Goal: Check status: Check status

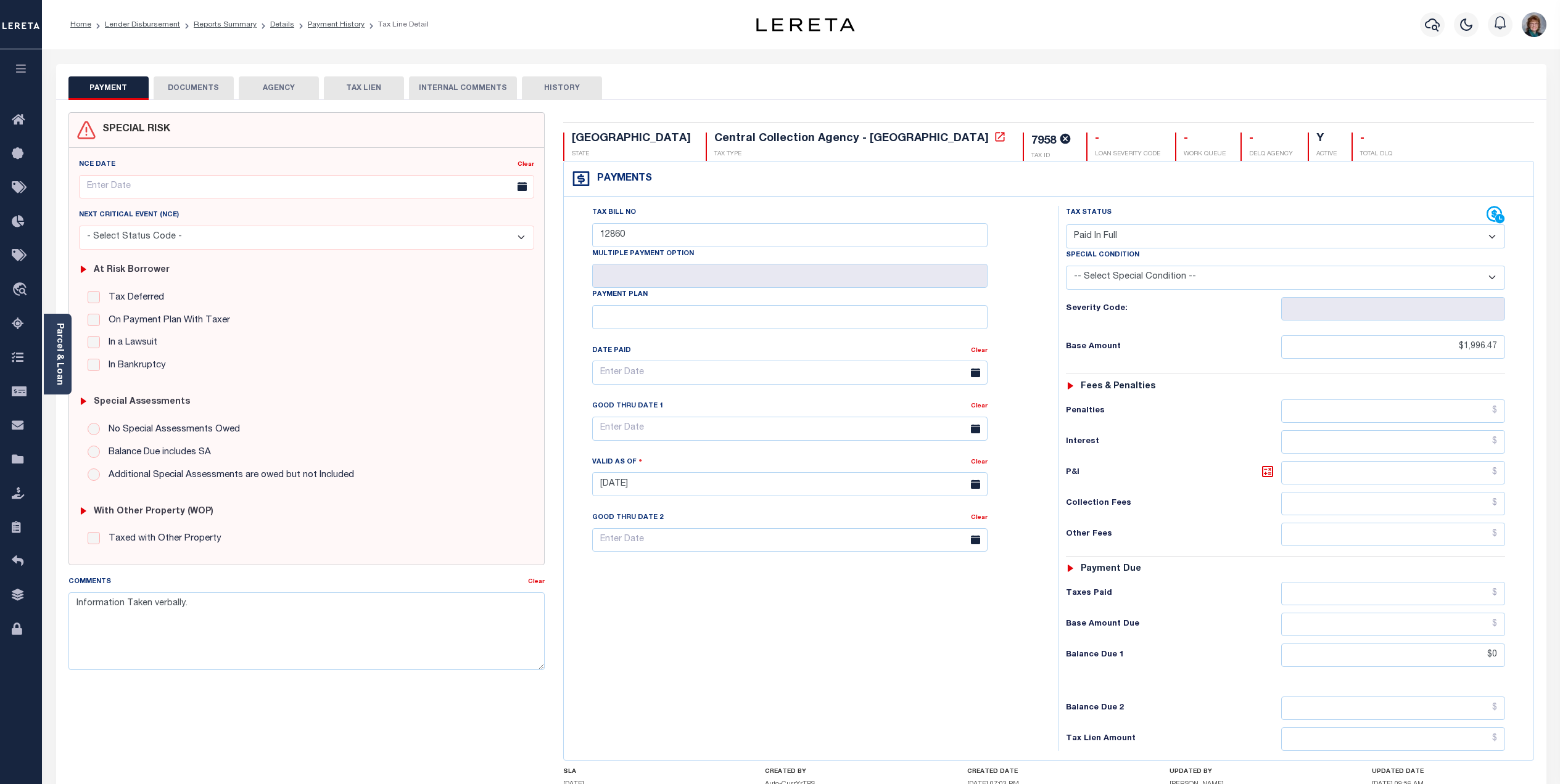
select select "PIF"
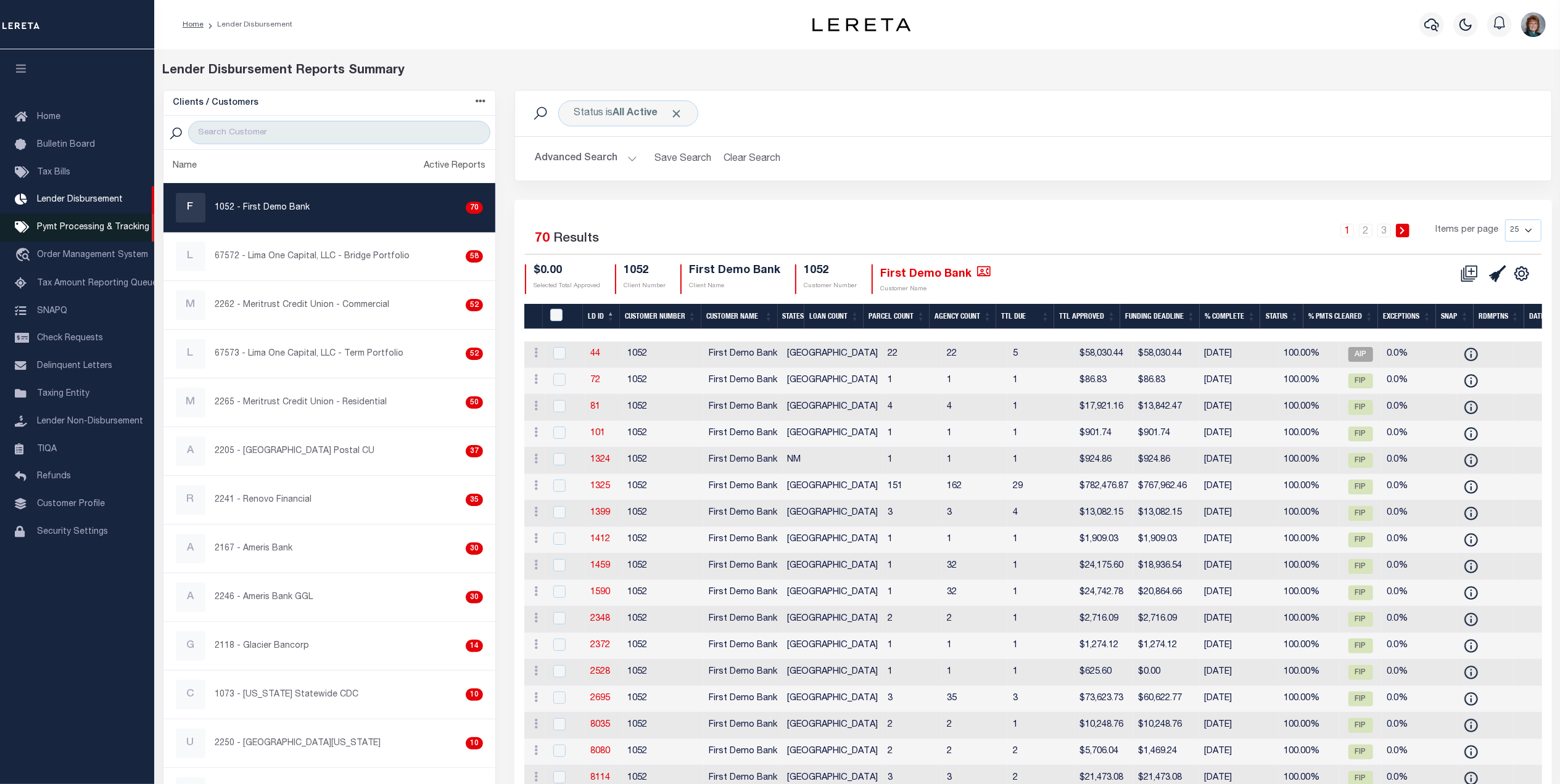
click at [89, 224] on span "Pymt Processing & Tracking" at bounding box center [93, 228] width 112 height 9
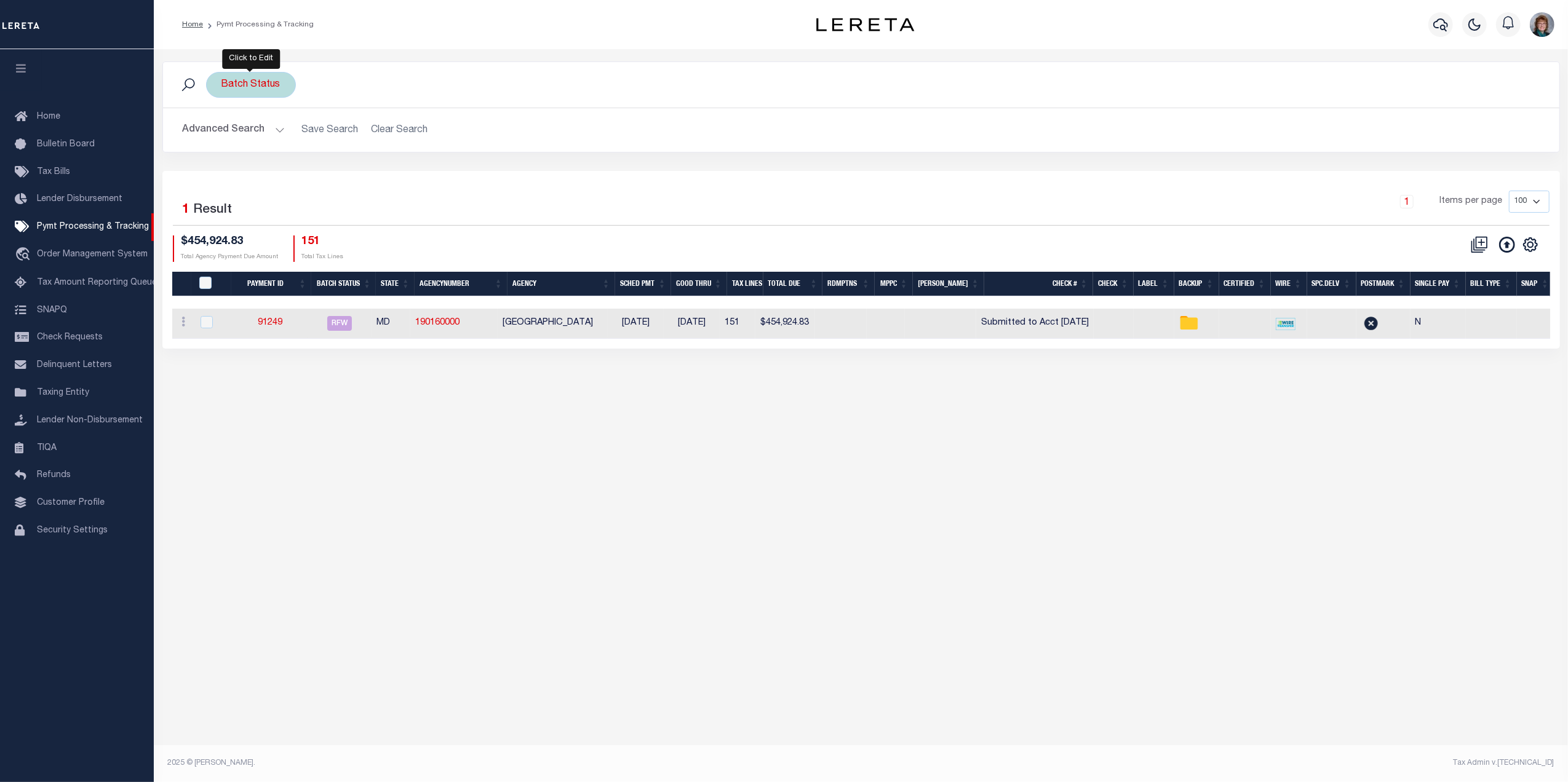
click at [272, 89] on div "Batch Status" at bounding box center [250, 85] width 90 height 26
click at [310, 149] on select "Awaiting Funds (AWF) Cleared and Complete (CAC) New Check Needed (NCN) Payment …" at bounding box center [313, 145] width 181 height 23
select select "RFW"
click at [222, 134] on select "Awaiting Funds (AWF) Cleared and Complete (CAC) New Check Needed (NCN) Payment …" at bounding box center [313, 145] width 181 height 23
click at [384, 173] on input "Apply" at bounding box center [384, 172] width 36 height 21
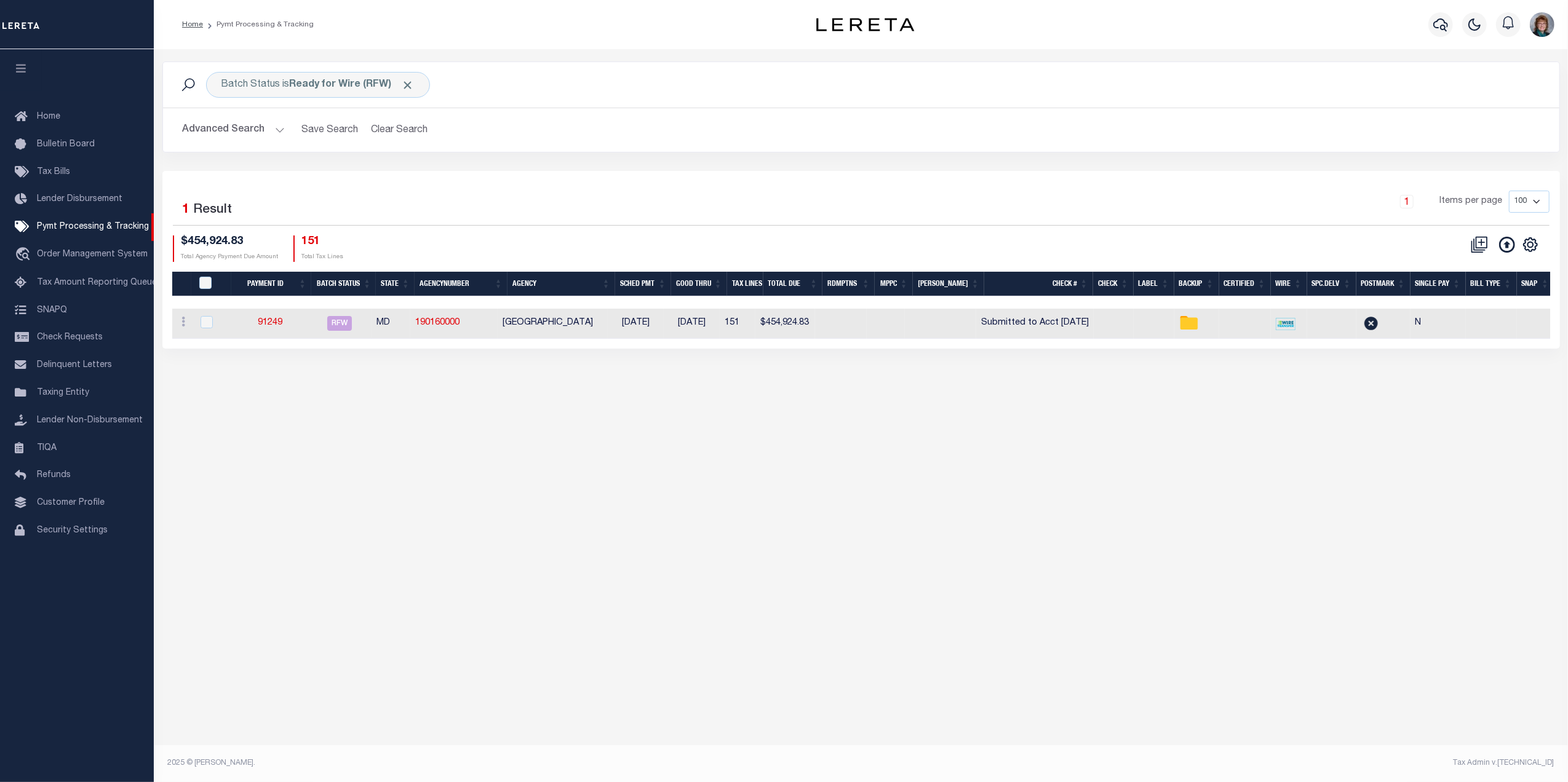
click at [254, 128] on button "Advanced Search" at bounding box center [233, 130] width 102 height 24
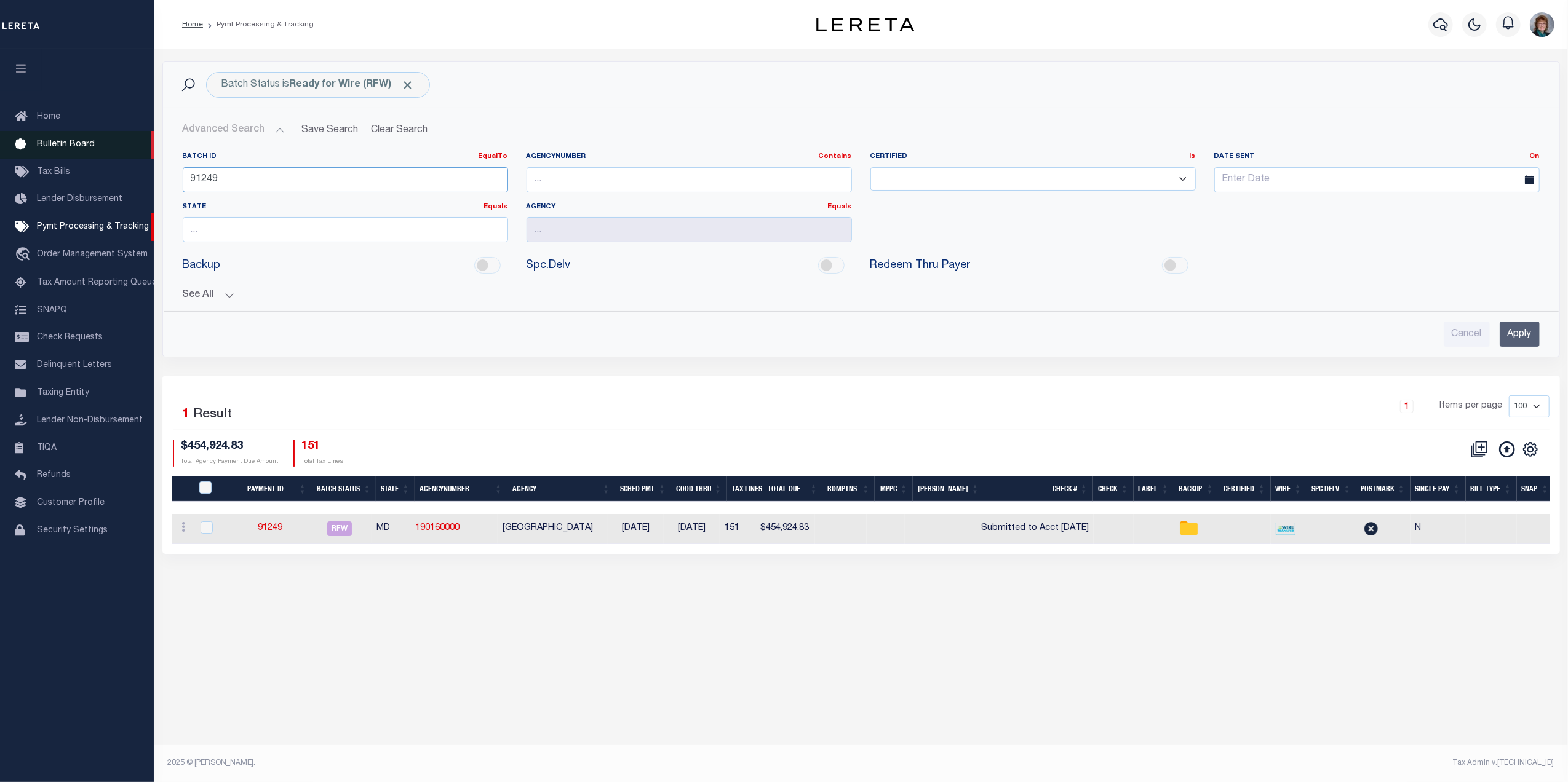
drag, startPoint x: 235, startPoint y: 172, endPoint x: 52, endPoint y: 155, distance: 183.8
click at [69, 157] on div "Home Pymt Processing & Tracking" at bounding box center [784, 377] width 1568 height 753
click at [215, 286] on div "See All Payment ID EqualTo Equals Is Not Equal To 91249" at bounding box center [861, 290] width 1357 height 21
click at [229, 291] on div "See All Payment ID EqualTo Equals Is Not Equal To 91249" at bounding box center [861, 290] width 1357 height 21
click at [227, 295] on button "See All" at bounding box center [861, 295] width 1357 height 12
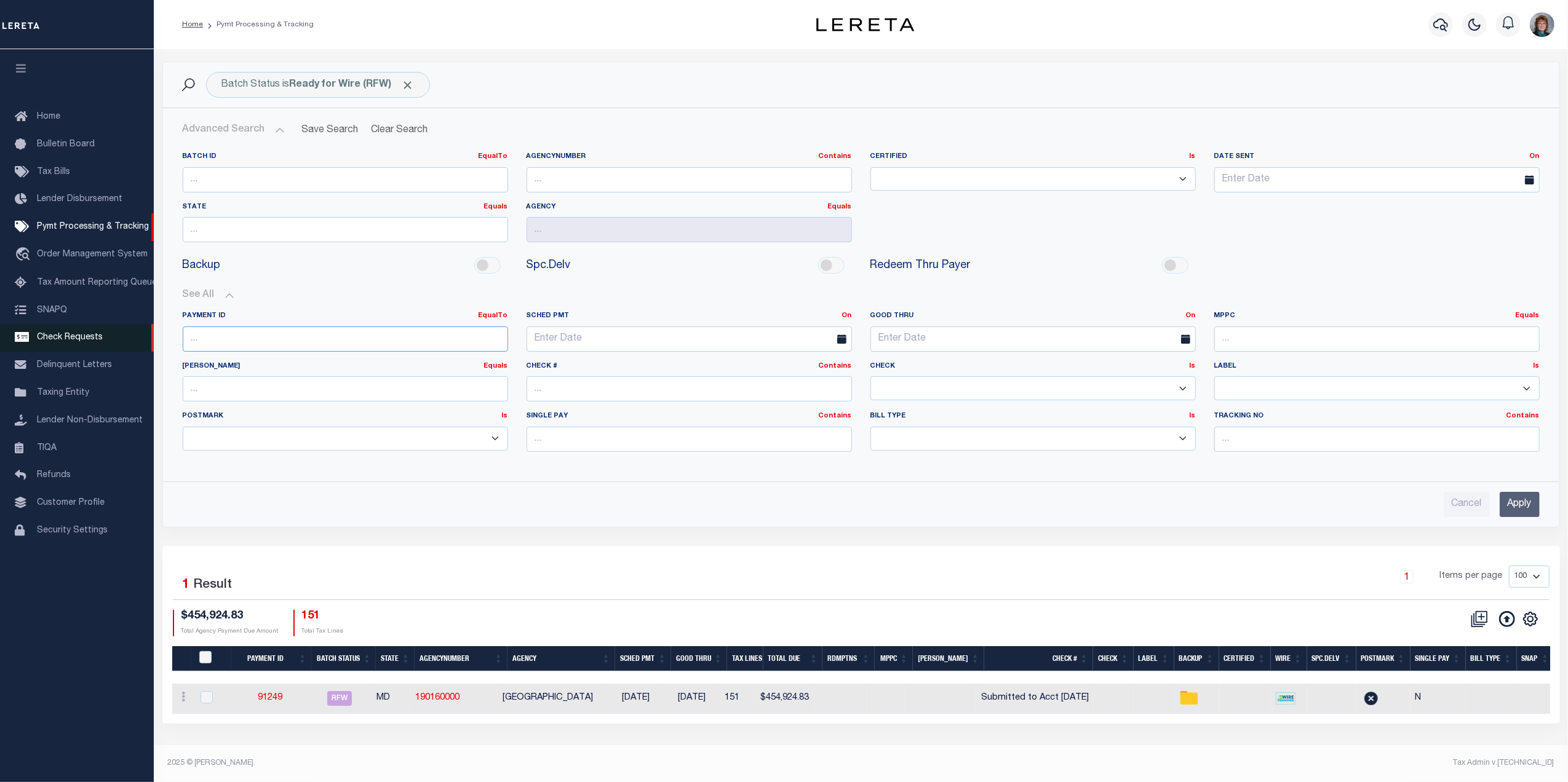
drag, startPoint x: 244, startPoint y: 343, endPoint x: 117, endPoint y: 328, distance: 127.9
click at [117, 328] on div "Home Pymt Processing & Tracking" at bounding box center [784, 380] width 1568 height 761
click at [1519, 515] on input "Apply" at bounding box center [1519, 504] width 40 height 25
